Goal: Navigation & Orientation: Find specific page/section

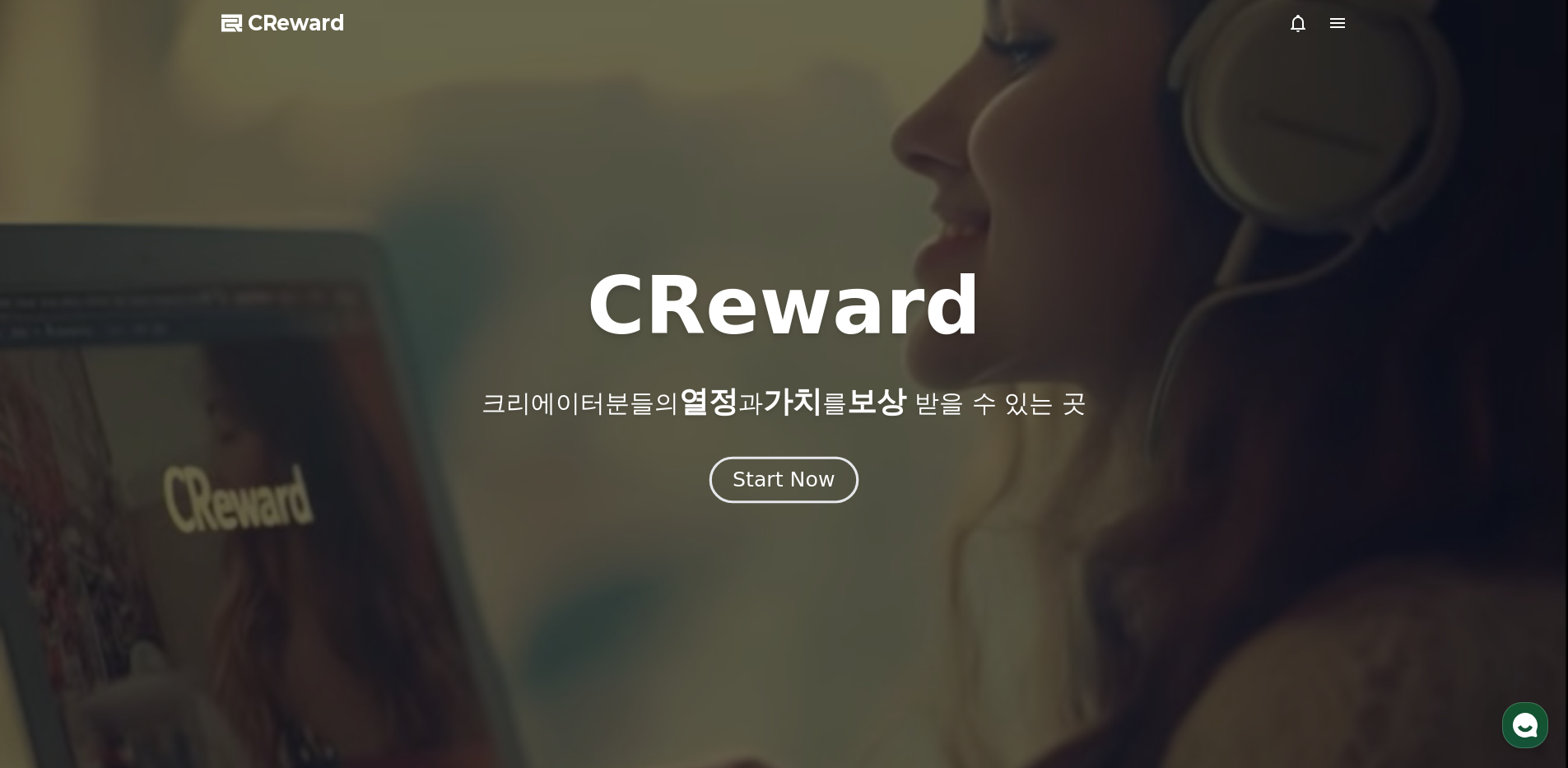
click at [827, 494] on button "Start Now" at bounding box center [784, 479] width 149 height 46
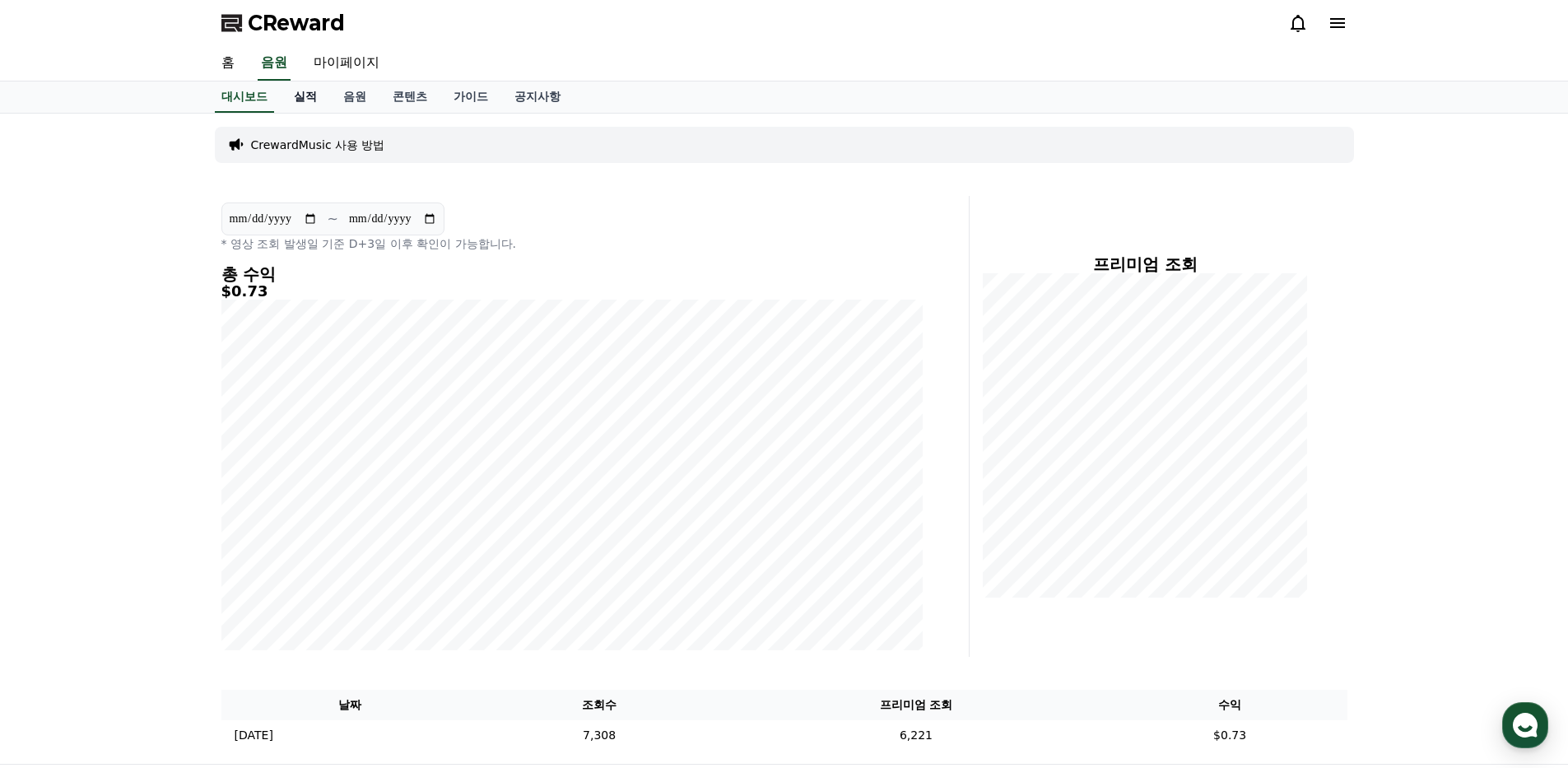
click at [292, 95] on link "실적" at bounding box center [305, 97] width 49 height 31
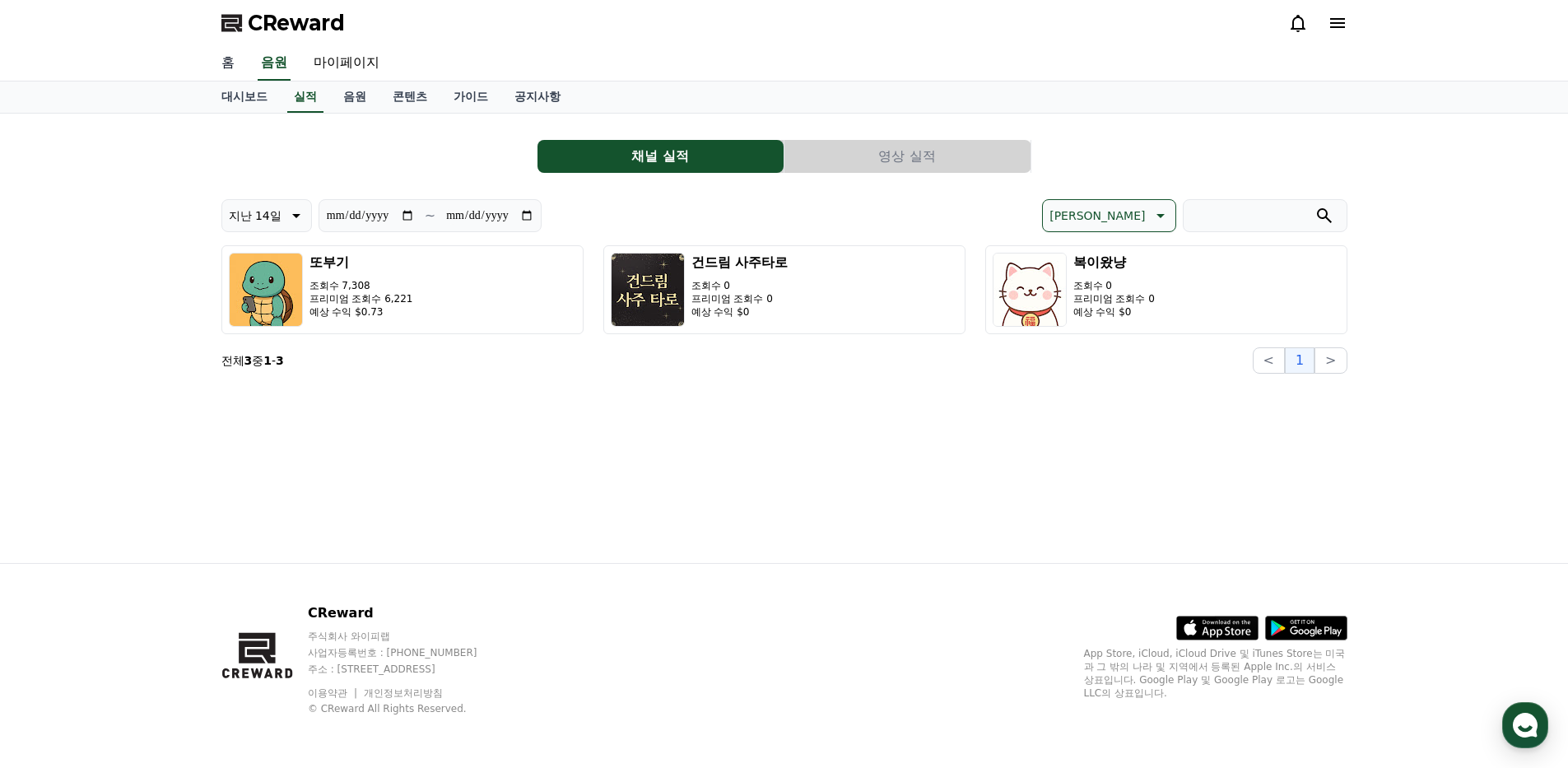
click at [231, 66] on link "홈" at bounding box center [228, 64] width 40 height 35
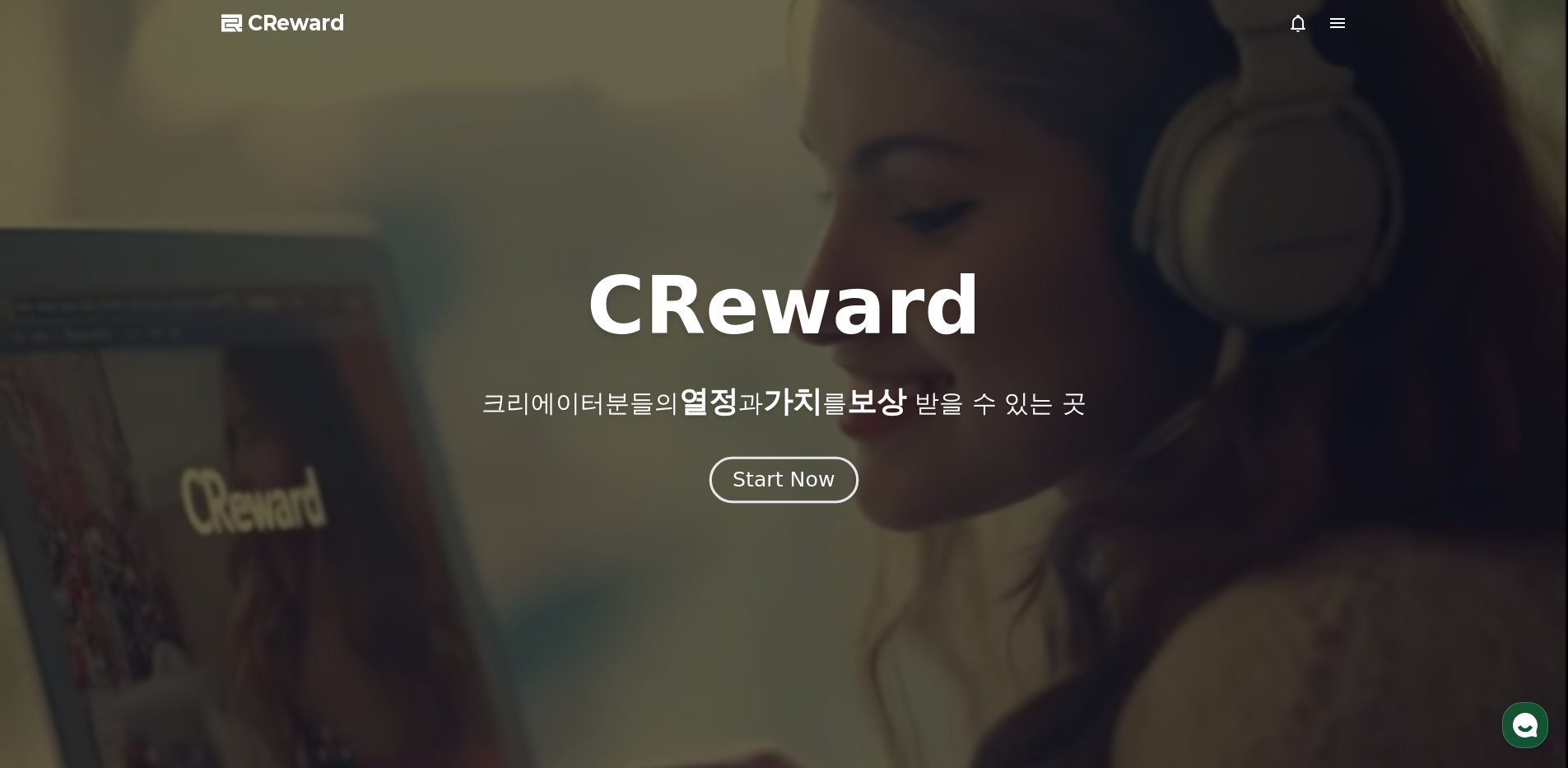
click at [792, 493] on div "Start Now" at bounding box center [783, 479] width 102 height 28
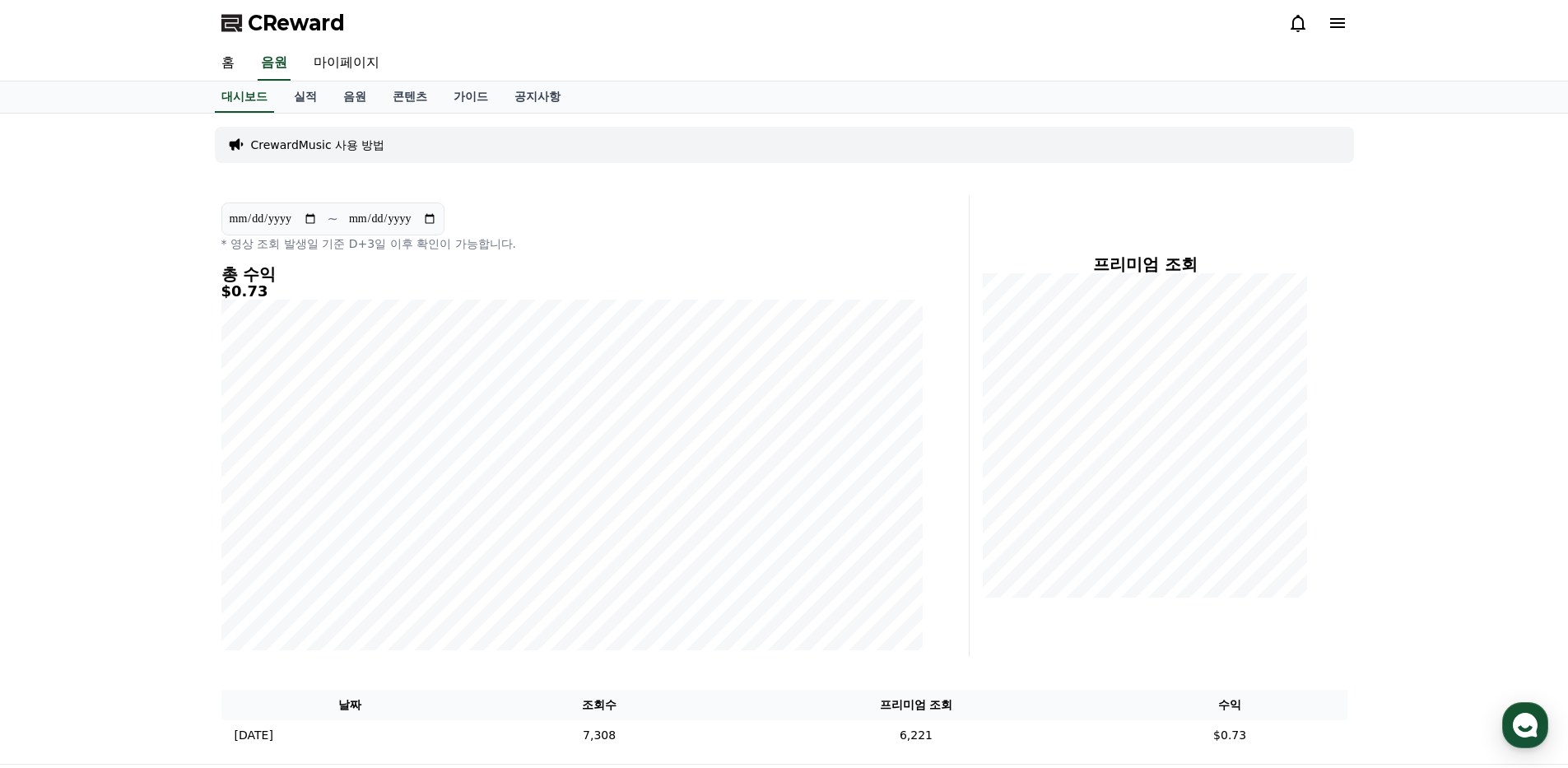
scroll to position [200, 0]
